Goal: Information Seeking & Learning: Learn about a topic

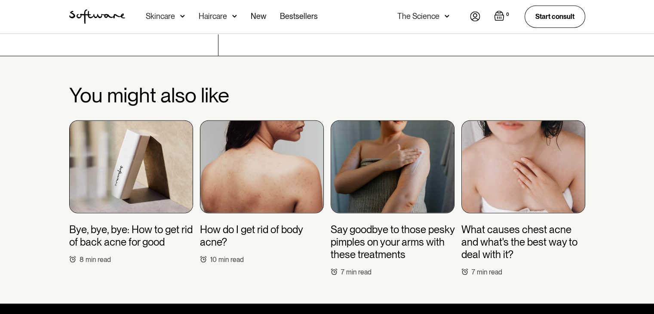
scroll to position [2237, 0]
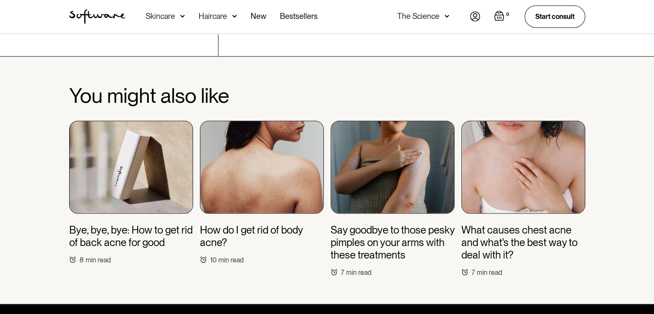
click at [427, 138] on img at bounding box center [393, 167] width 124 height 93
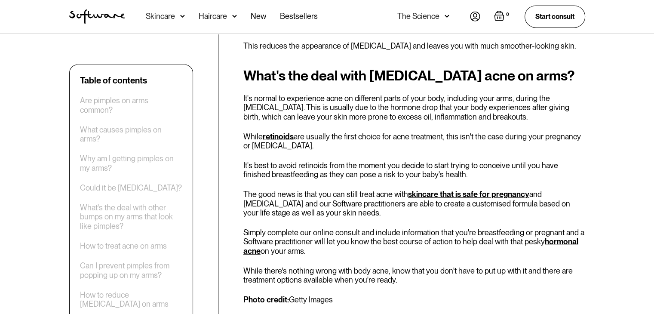
scroll to position [2222, 0]
